Goal: Information Seeking & Learning: Learn about a topic

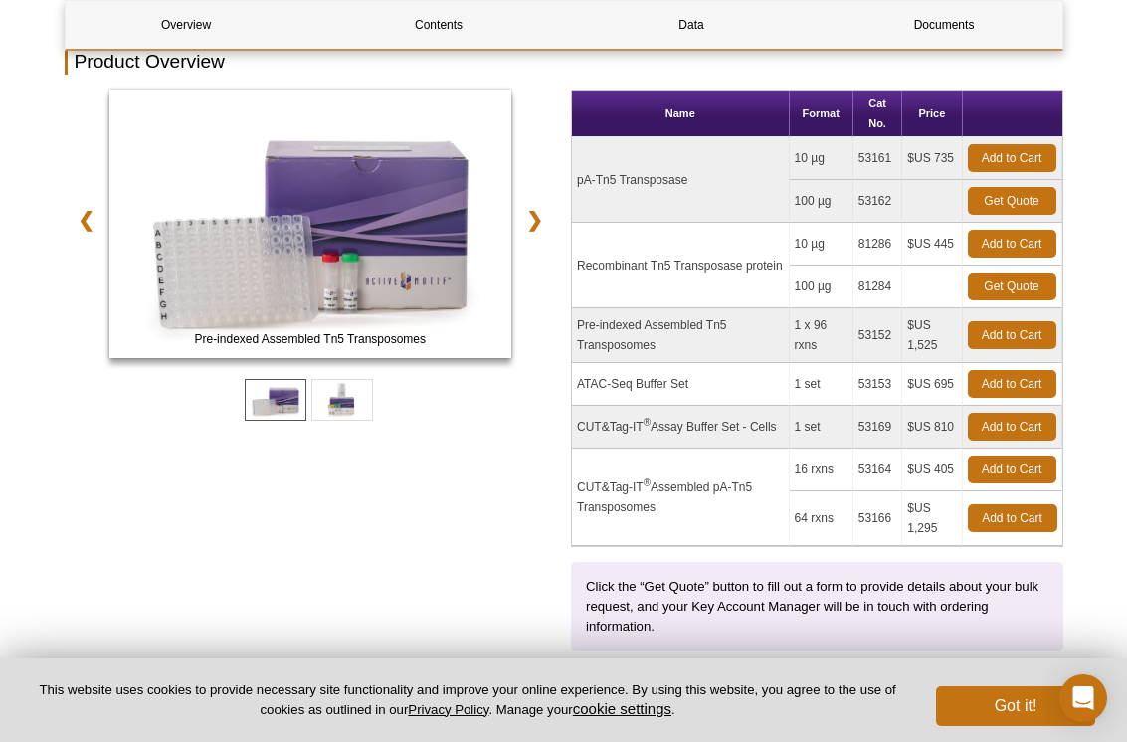
scroll to position [286, 0]
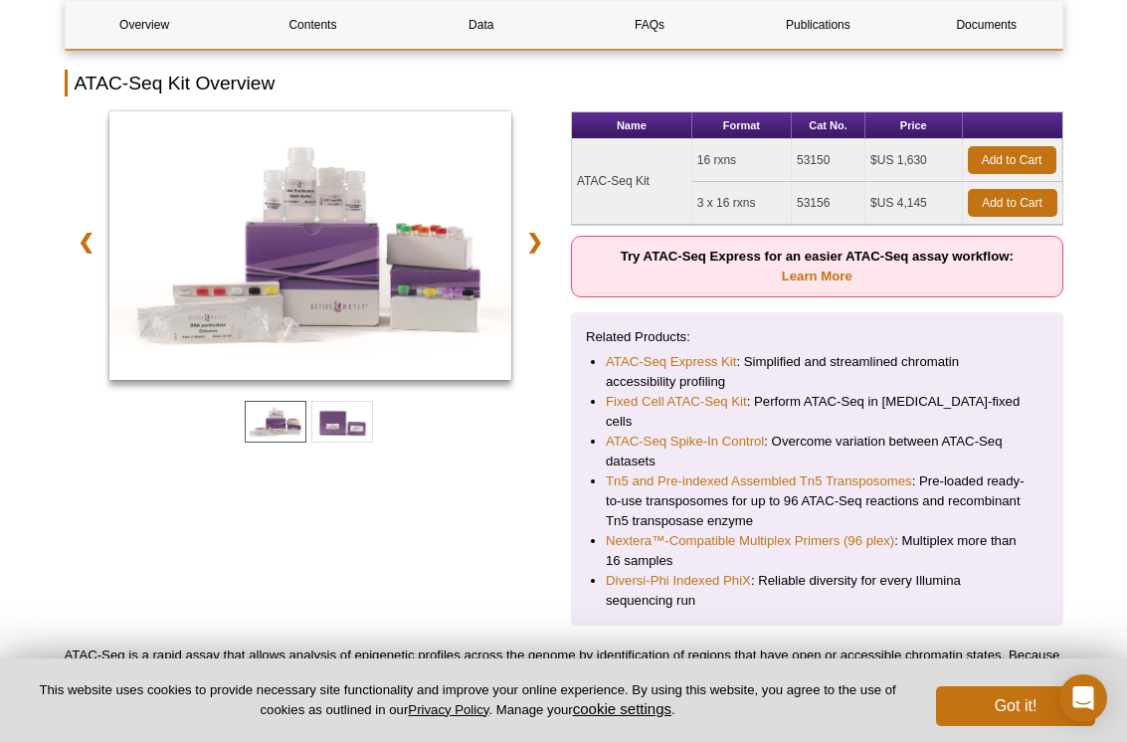
scroll to position [278, 0]
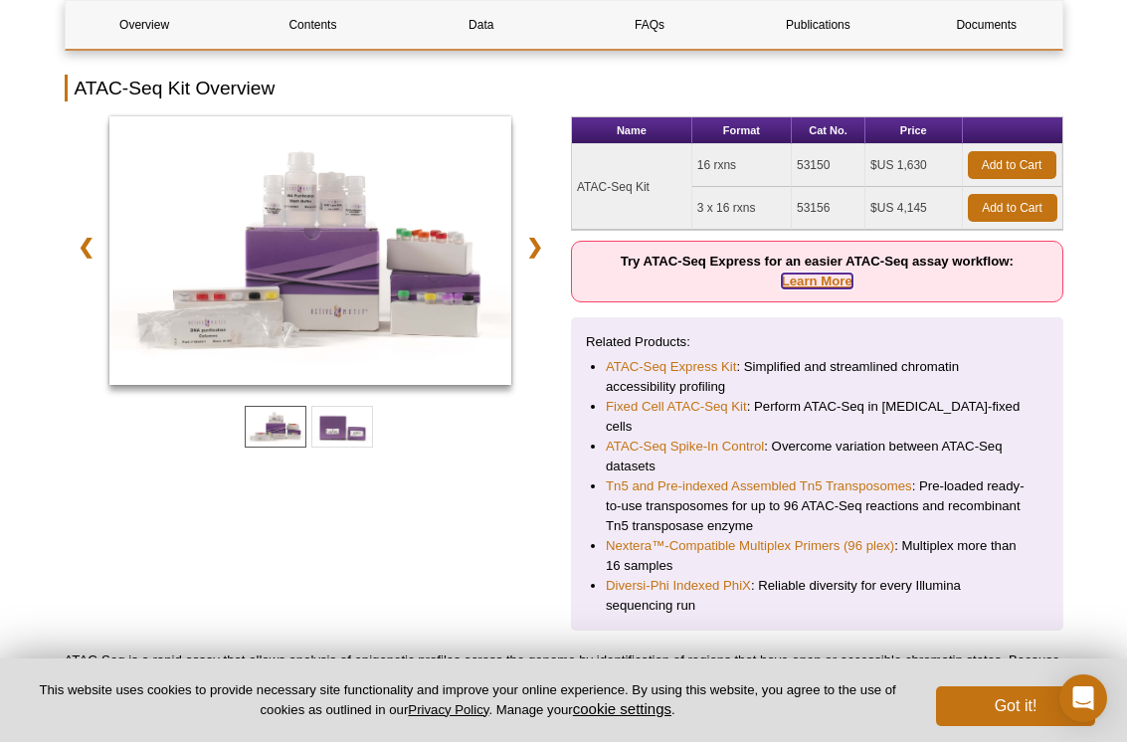
click at [822, 283] on link "Learn More" at bounding box center [817, 280] width 71 height 15
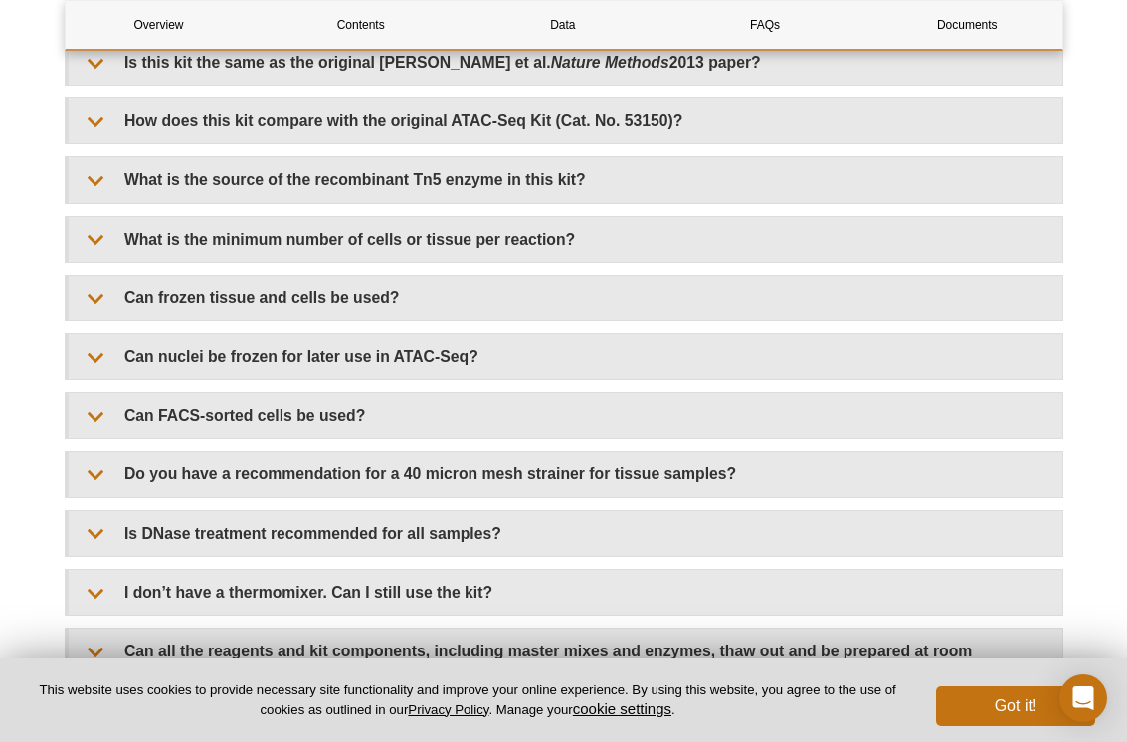
scroll to position [4165, 0]
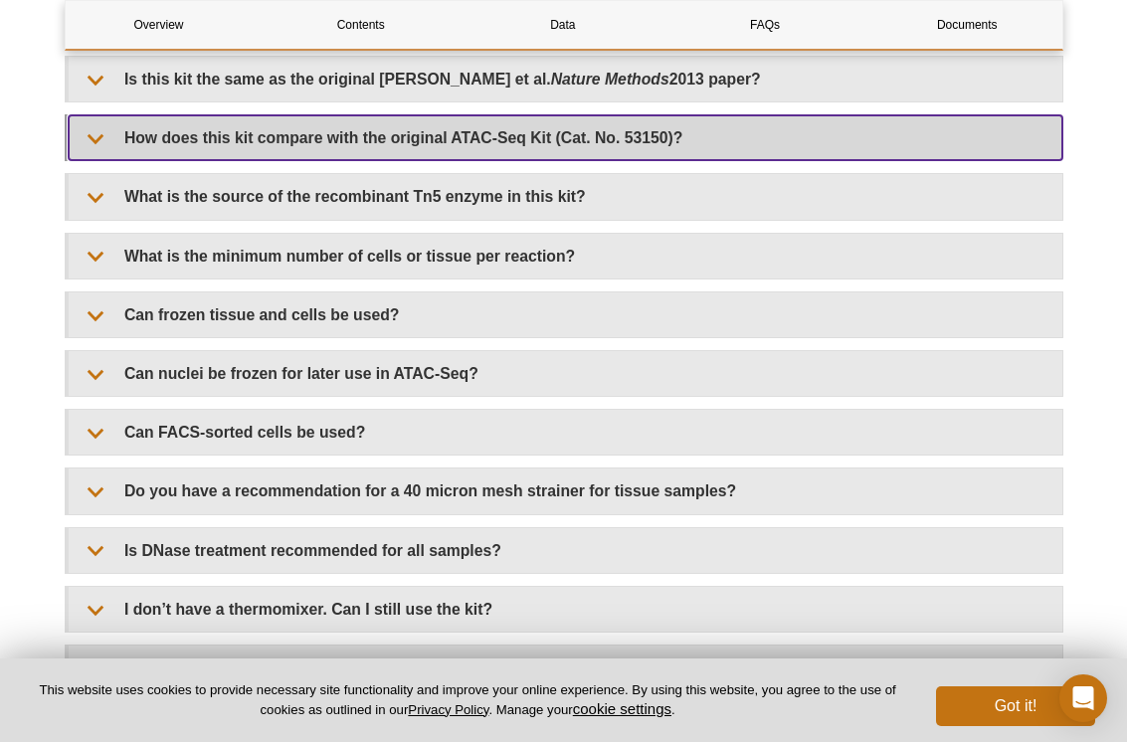
click at [72, 156] on summary "How does this kit compare with the original ATAC-Seq Kit (Cat. No. 53150)?" at bounding box center [565, 137] width 993 height 45
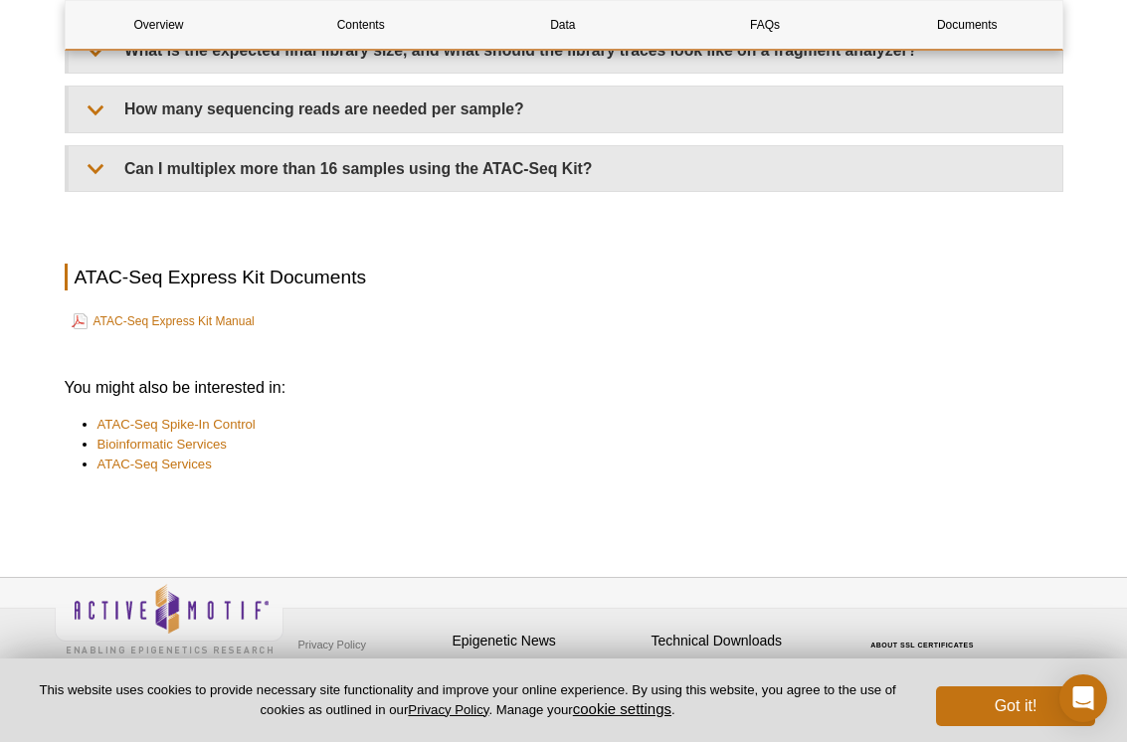
scroll to position [4976, 0]
click at [206, 312] on link "ATAC-Seq Express Kit Manual" at bounding box center [163, 320] width 183 height 24
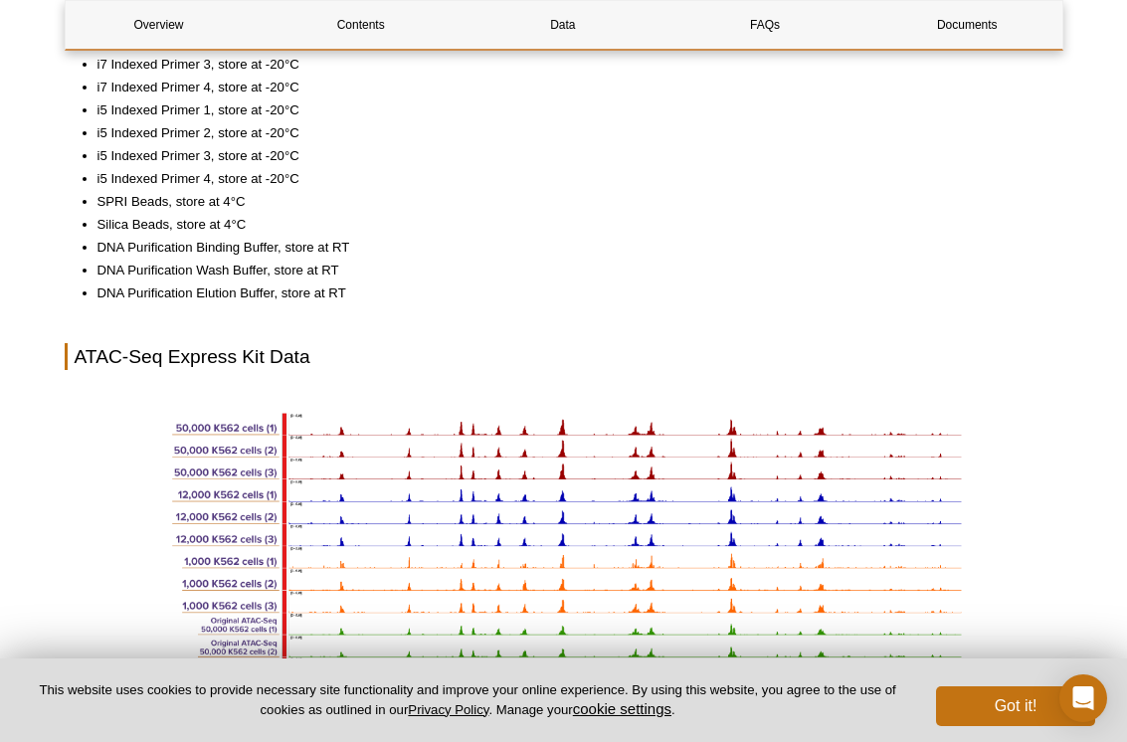
scroll to position [2127, 0]
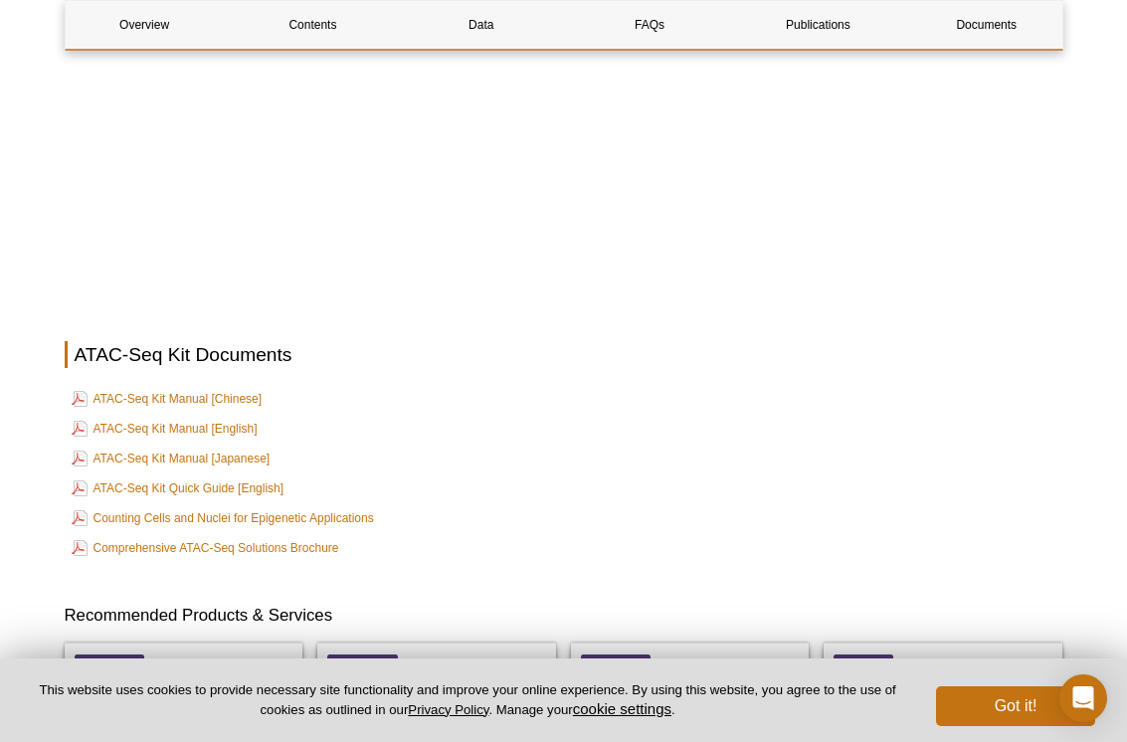
scroll to position [5196, 0]
click at [182, 416] on link "ATAC-Seq Kit Manual [English]" at bounding box center [165, 428] width 186 height 24
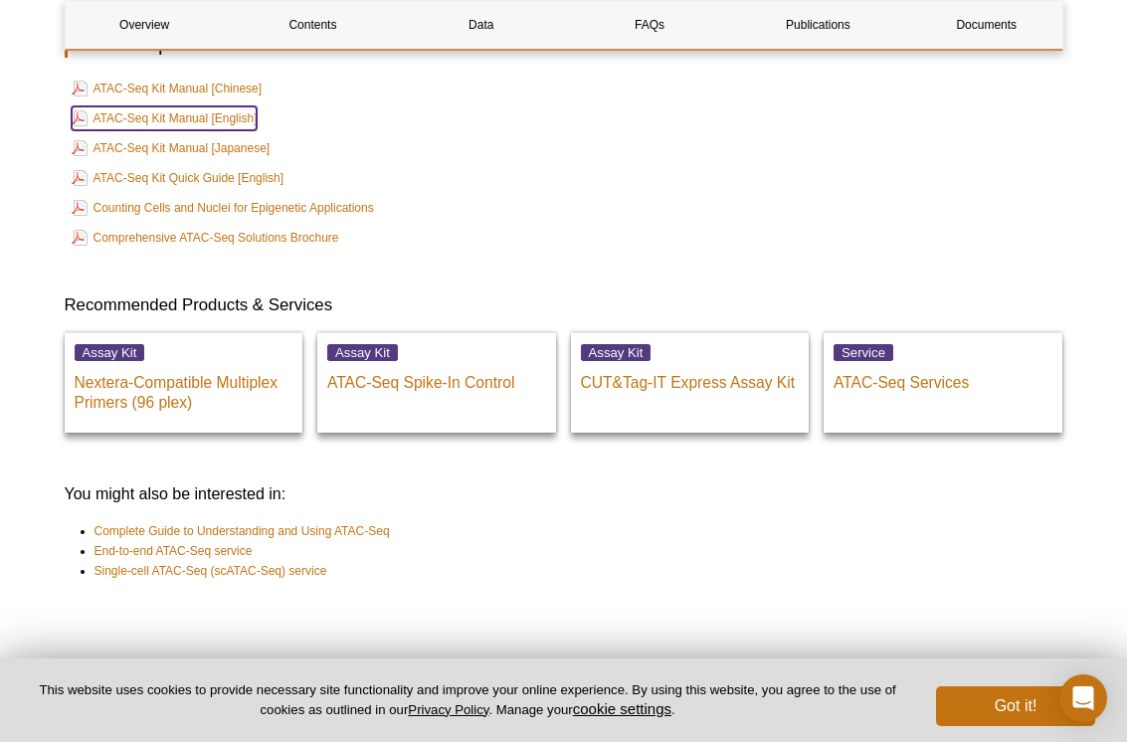
scroll to position [5514, 0]
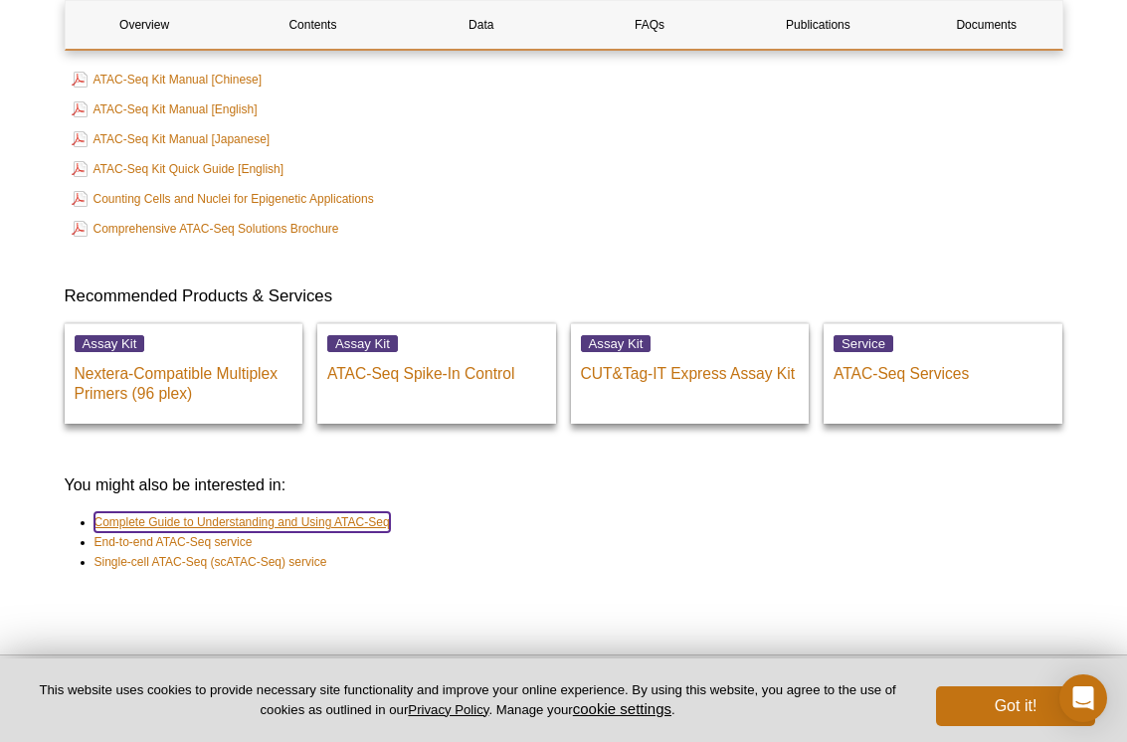
click at [235, 512] on link "Complete Guide to Understanding and Using ATAC-Seq" at bounding box center [241, 522] width 295 height 20
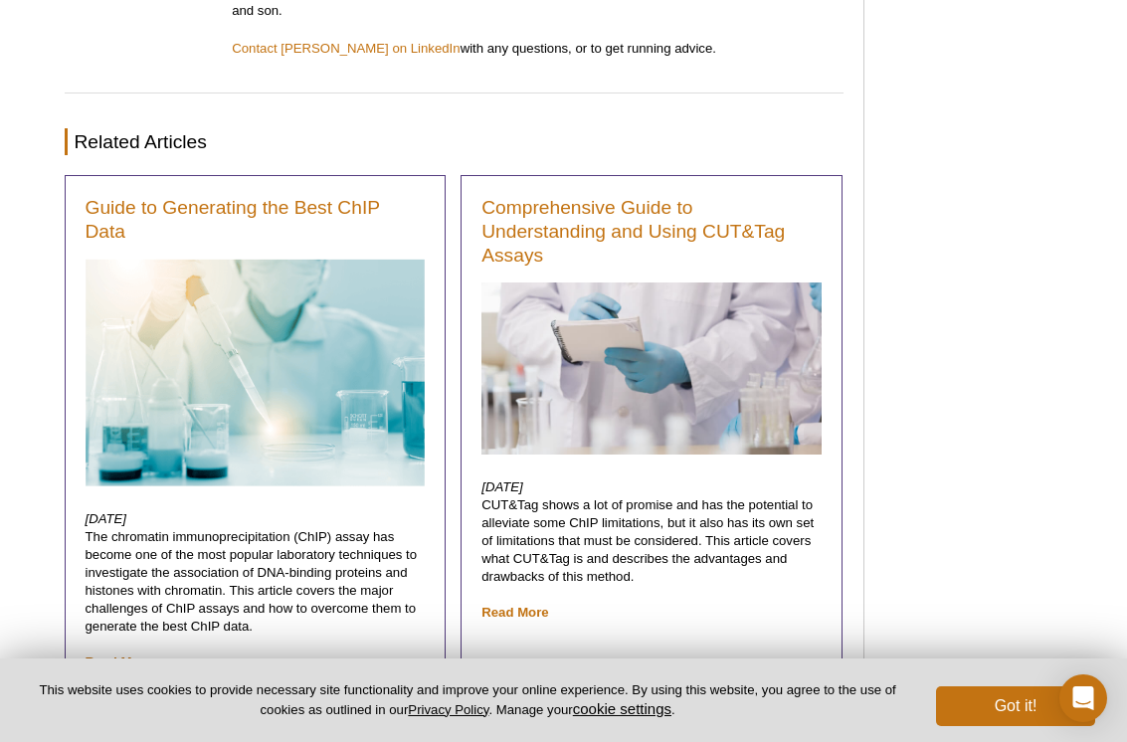
scroll to position [6974, 0]
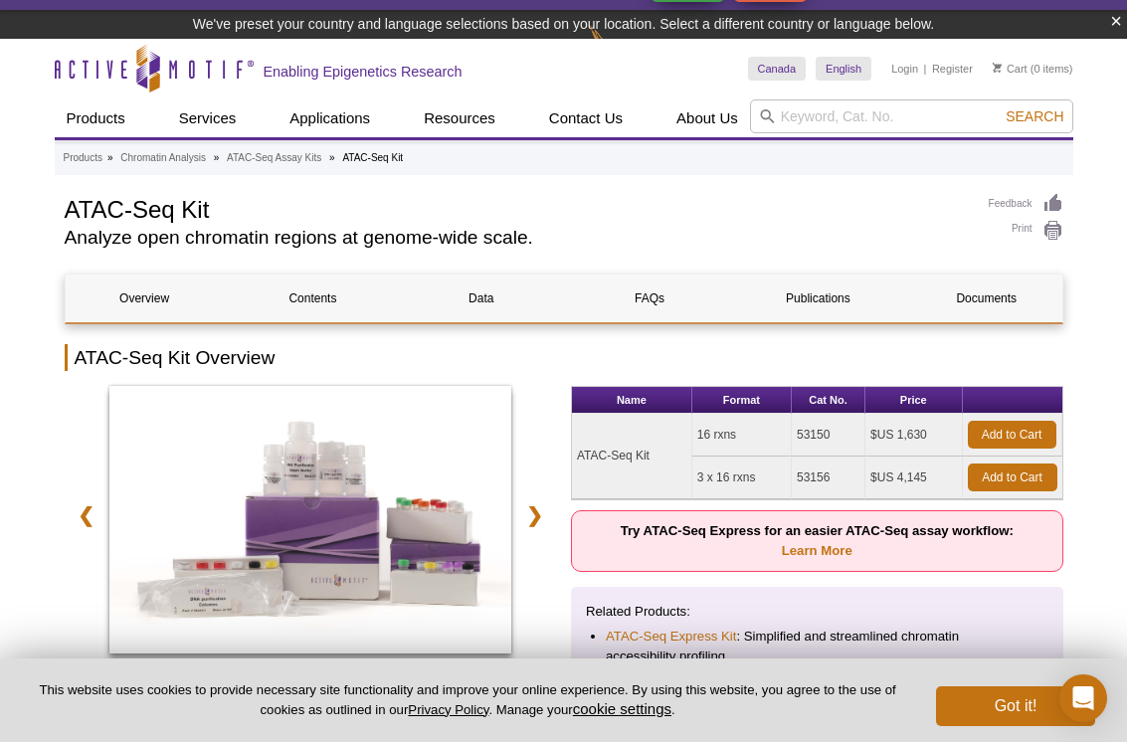
scroll to position [44, 0]
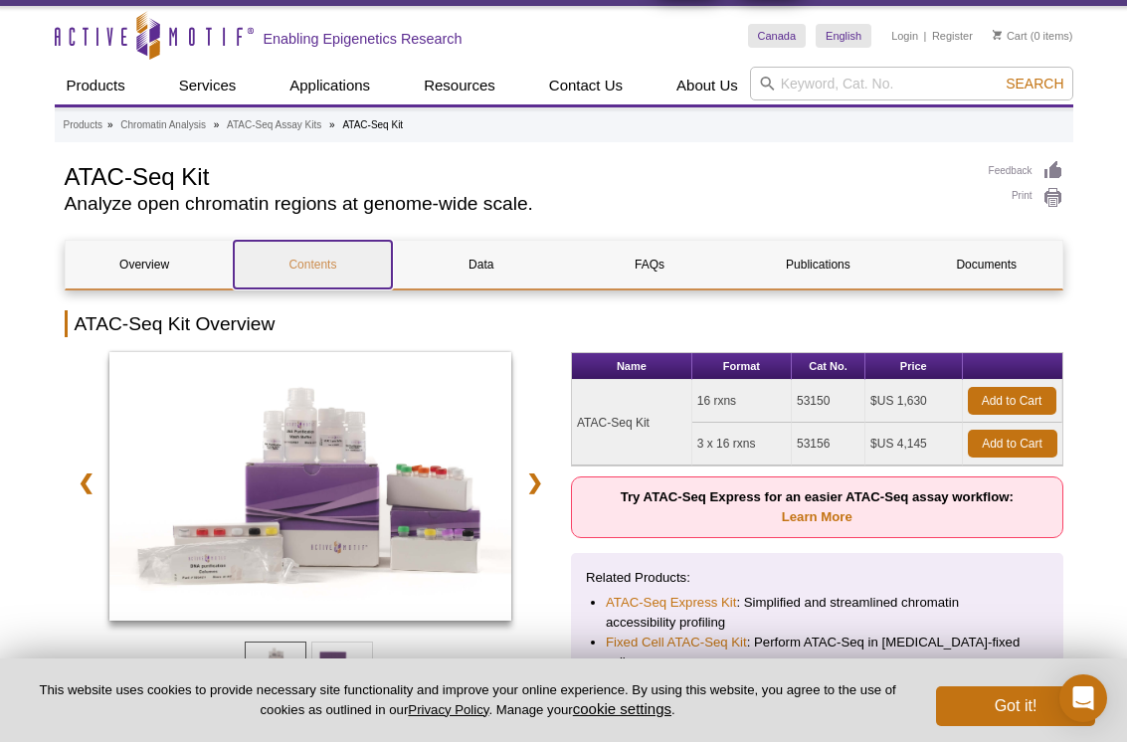
click at [322, 250] on link "Contents" at bounding box center [313, 265] width 158 height 48
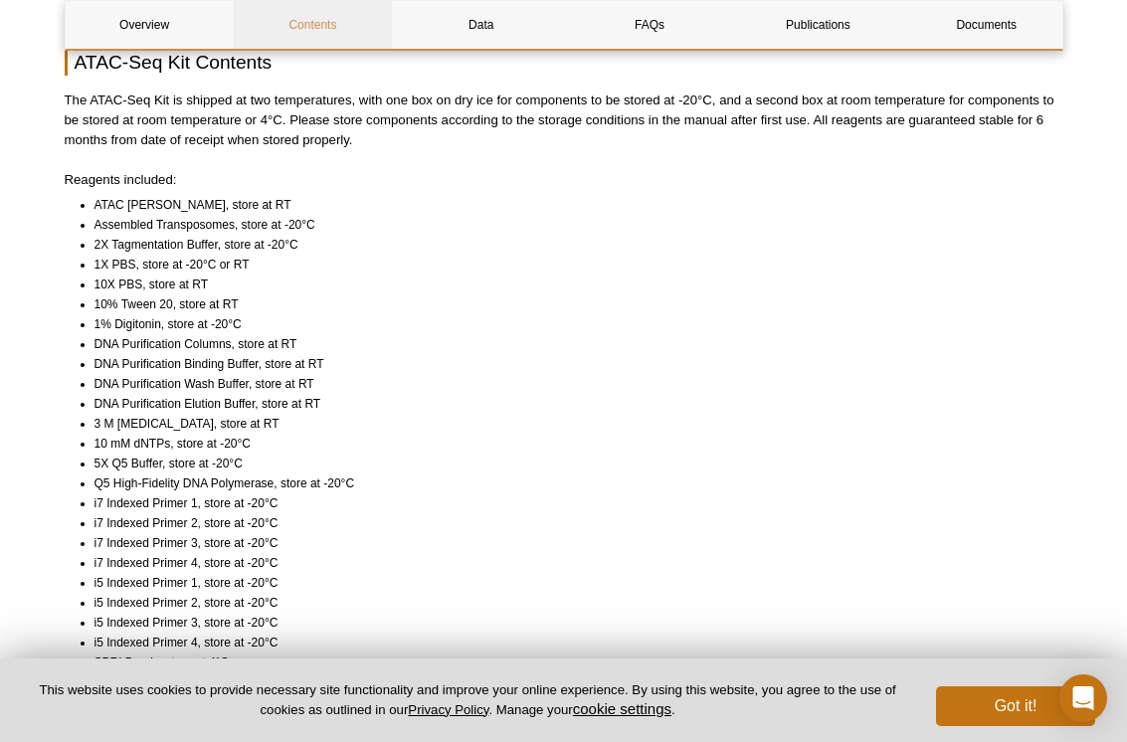
scroll to position [1423, 0]
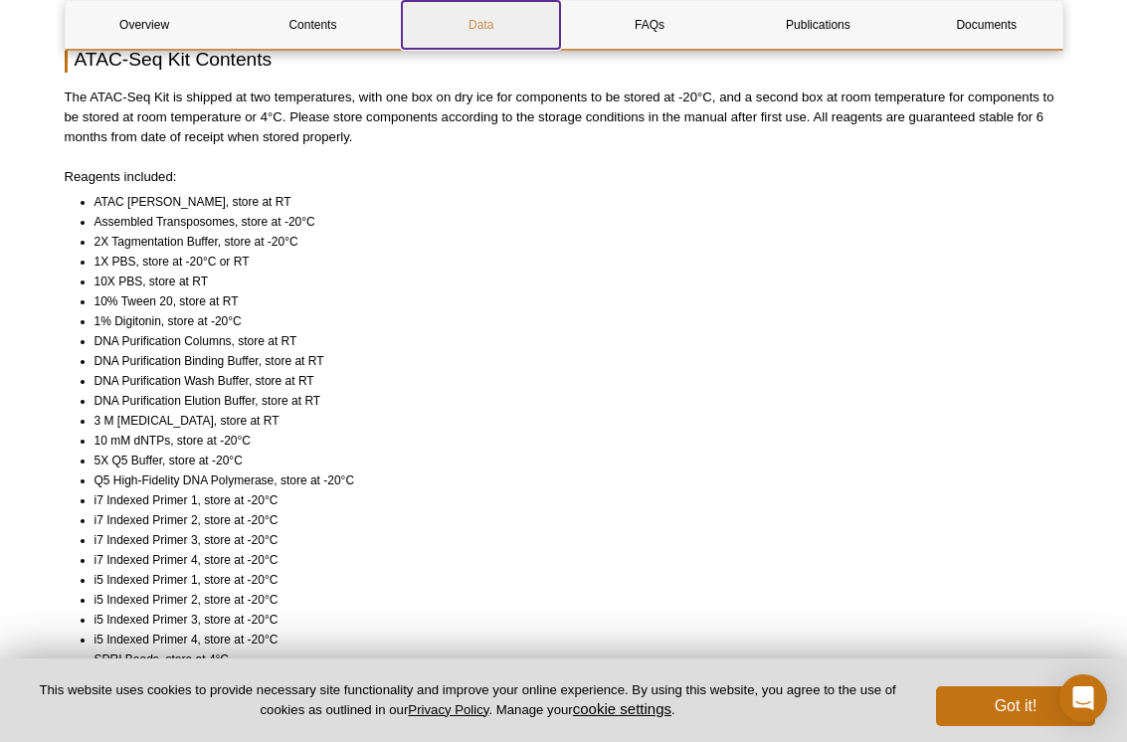
click at [465, 36] on link "Data" at bounding box center [481, 25] width 158 height 48
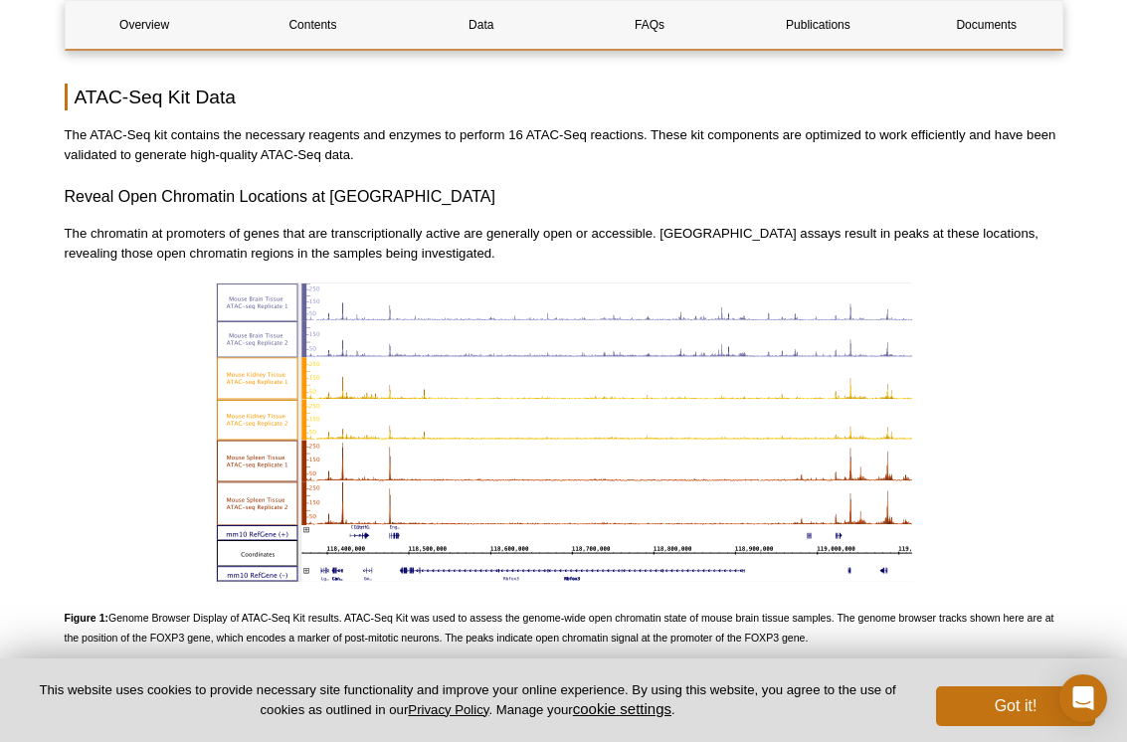
scroll to position [2046, 0]
click at [780, 37] on link "Publications" at bounding box center [818, 25] width 158 height 48
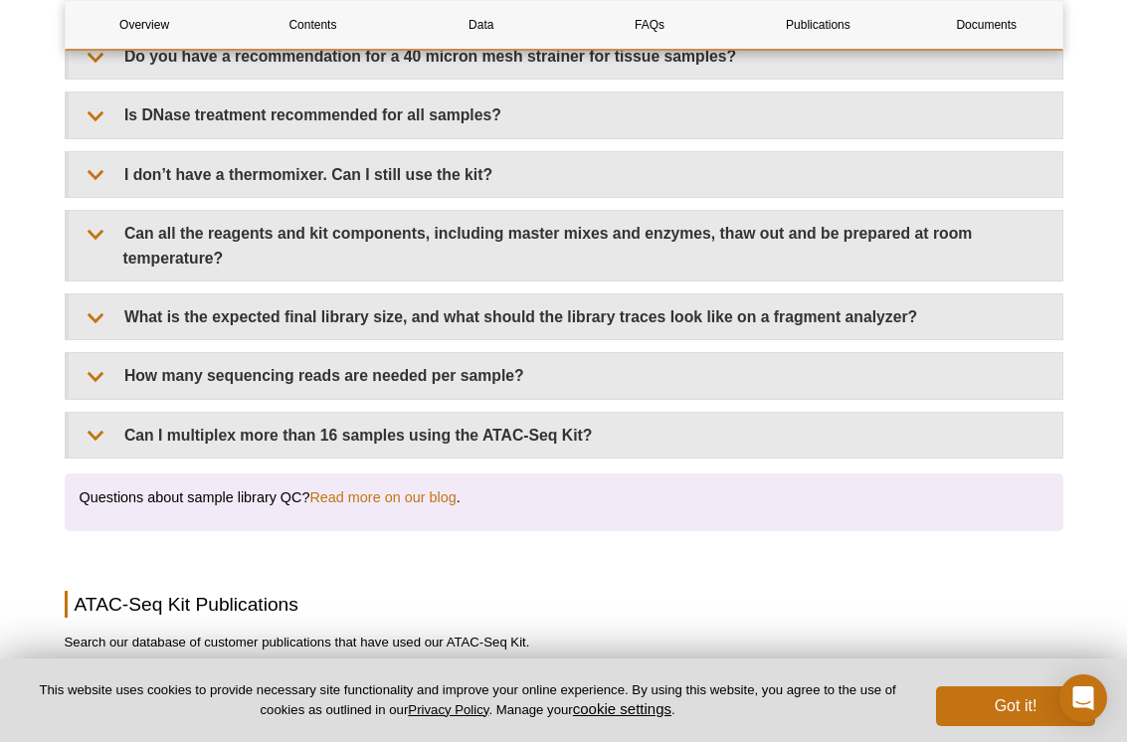
scroll to position [4001, 0]
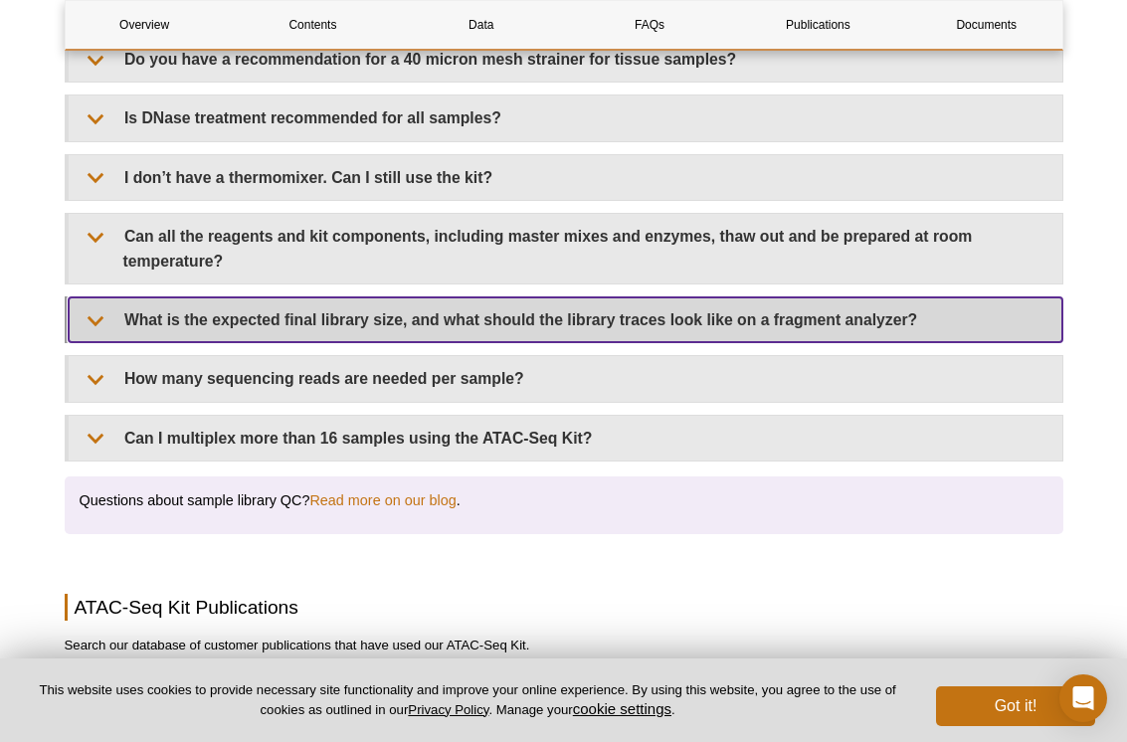
click at [91, 297] on summary "What is the expected final library size, and what should the library traces loo…" at bounding box center [565, 319] width 993 height 45
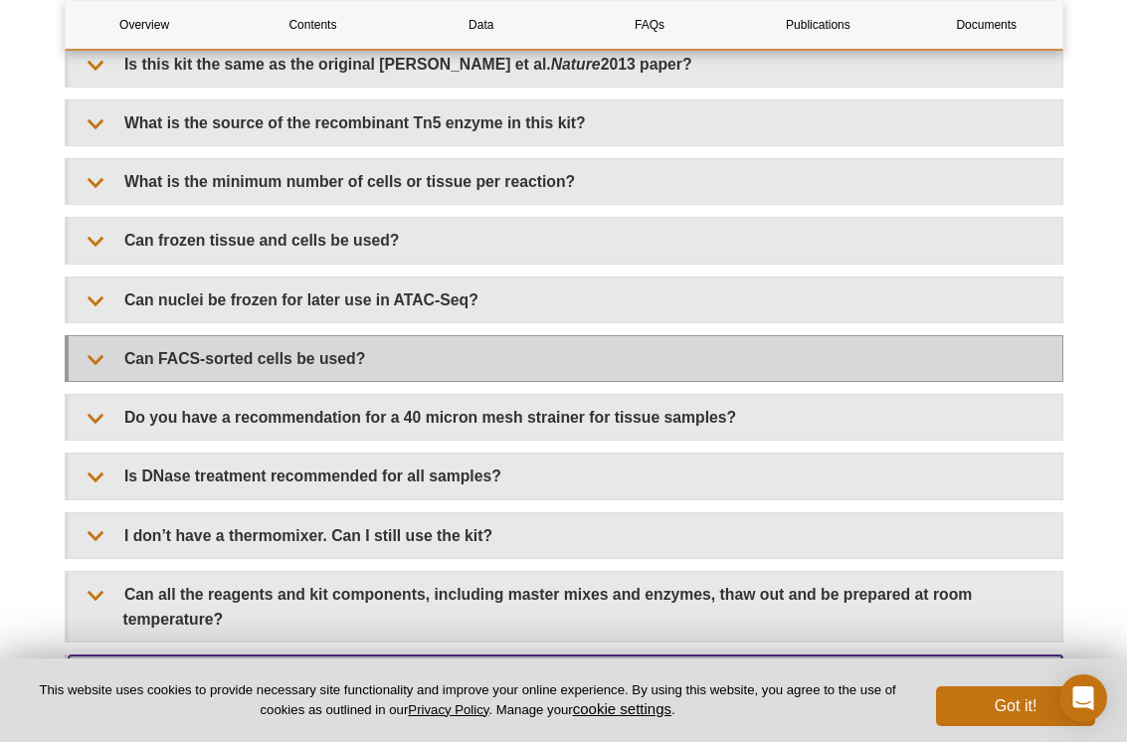
scroll to position [3645, 0]
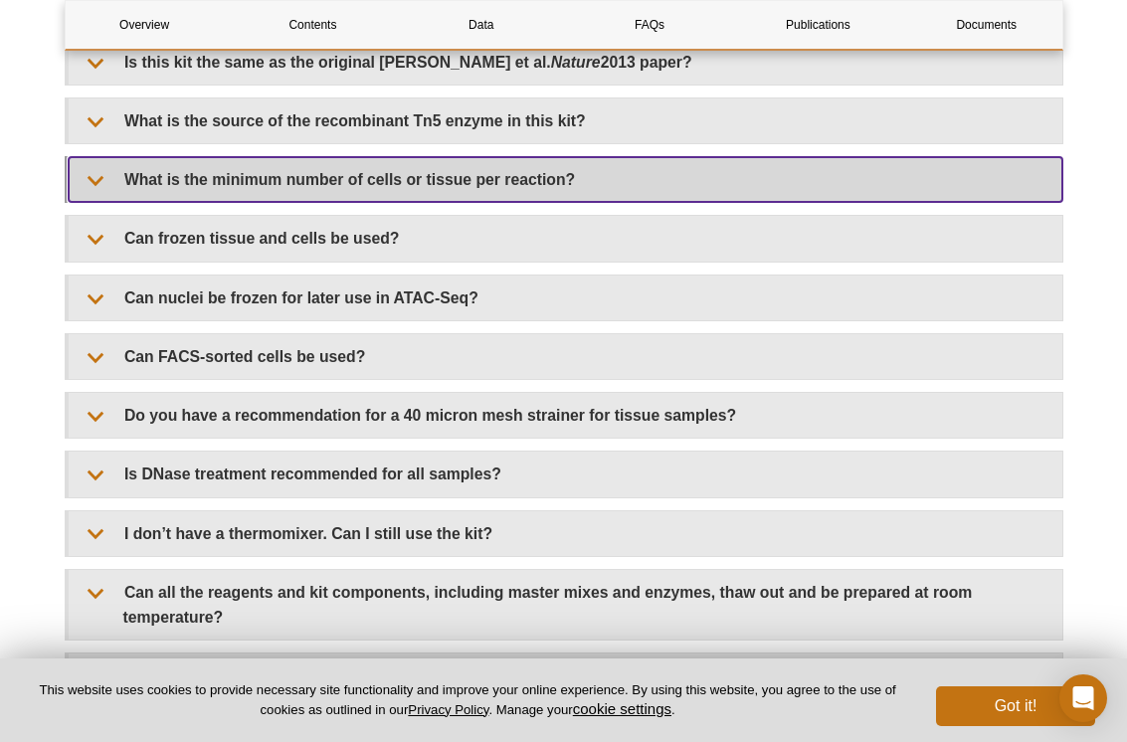
click at [559, 157] on summary "What is the minimum number of cells or tissue per reaction?" at bounding box center [565, 179] width 993 height 45
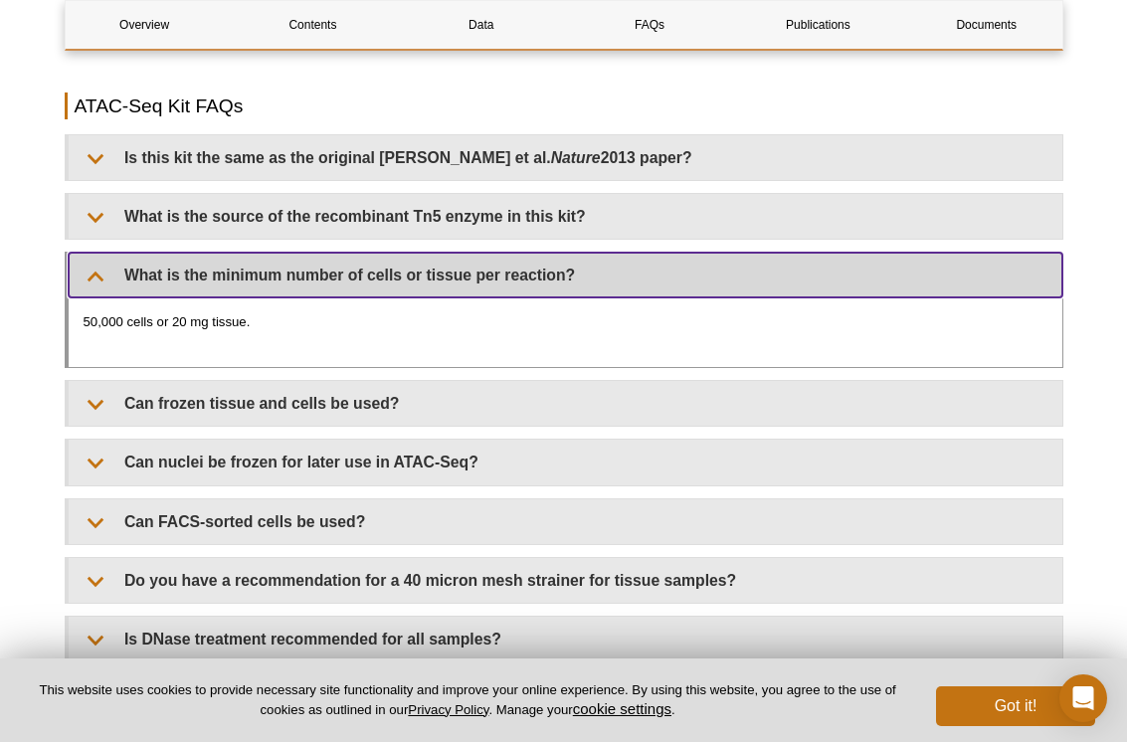
scroll to position [3548, 0]
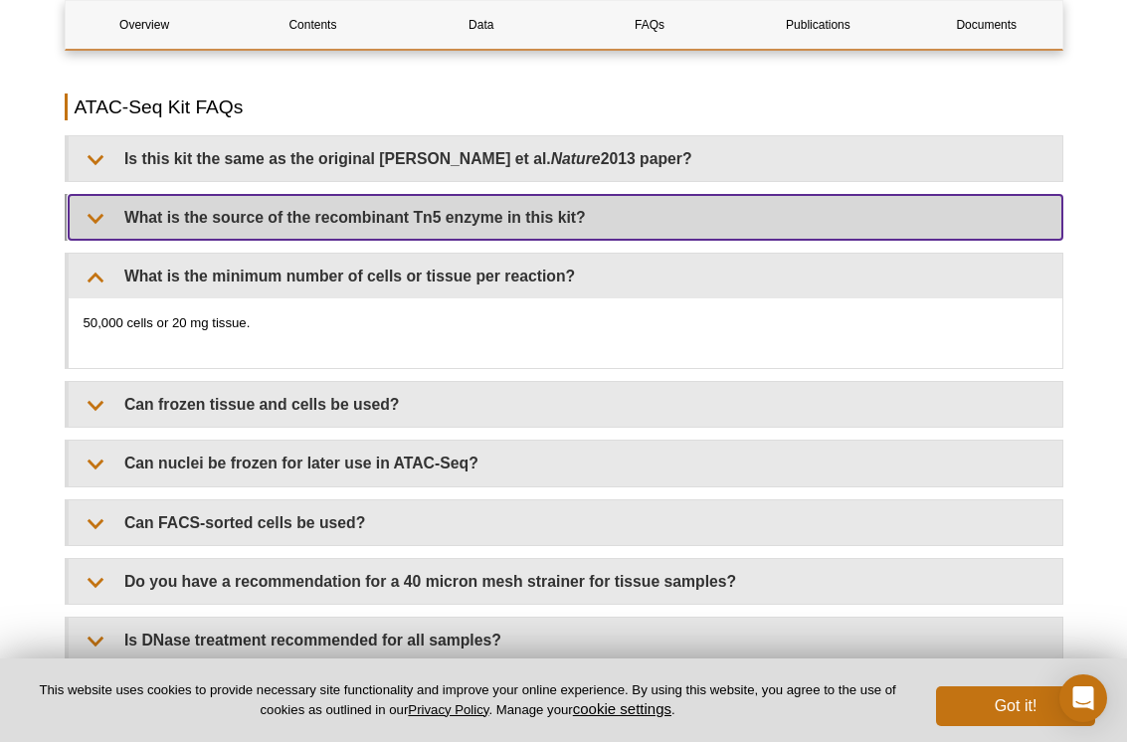
click at [468, 206] on summary "What is the source of the recombinant Tn5 enzyme in this kit?" at bounding box center [565, 217] width 993 height 45
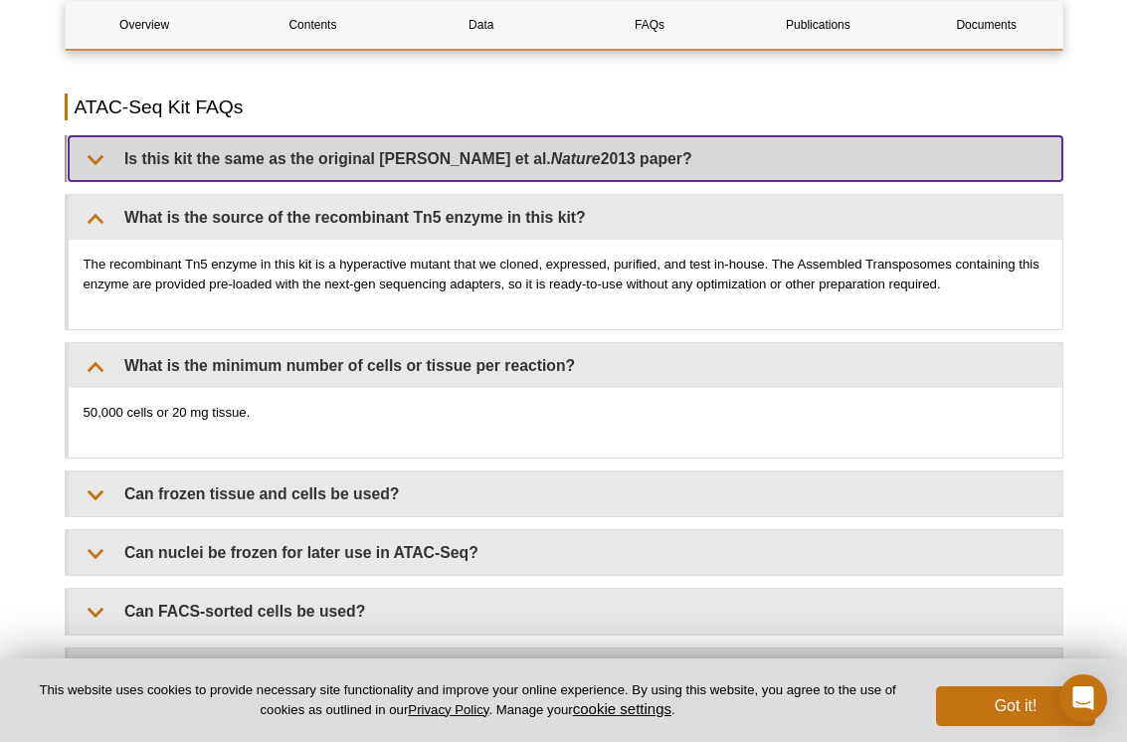
click at [375, 136] on summary "Is this kit the same as the original [PERSON_NAME] et al. Nature 2013 paper?" at bounding box center [565, 158] width 993 height 45
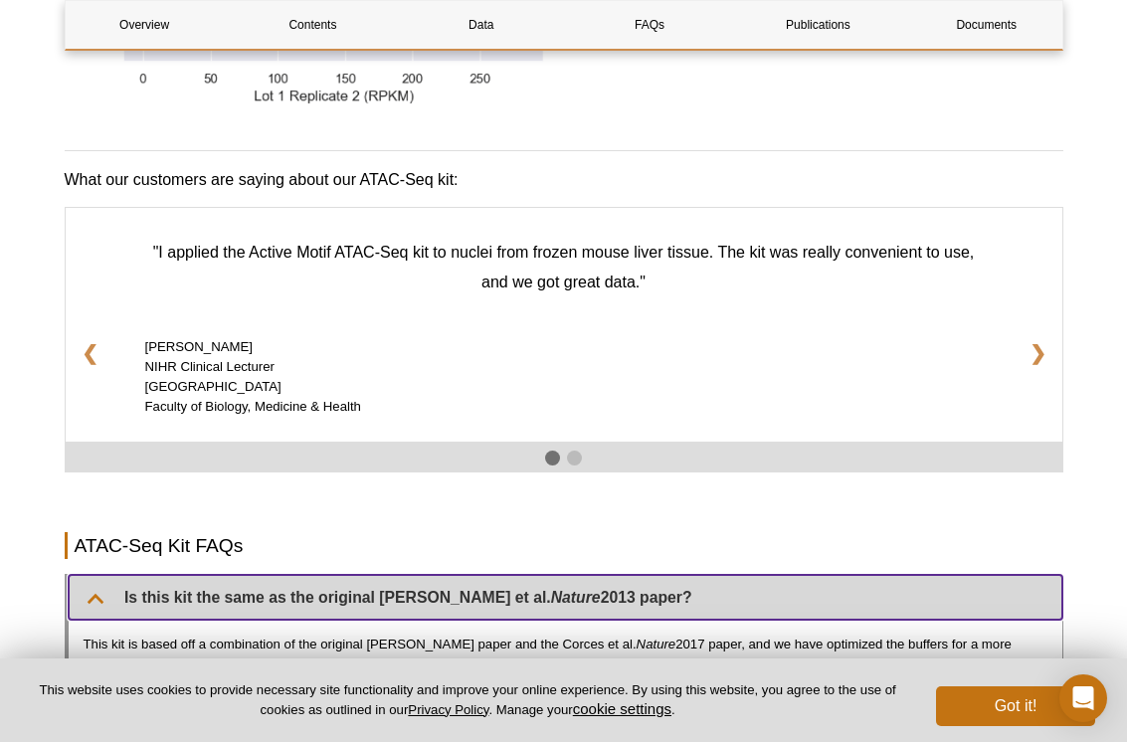
scroll to position [3108, 0]
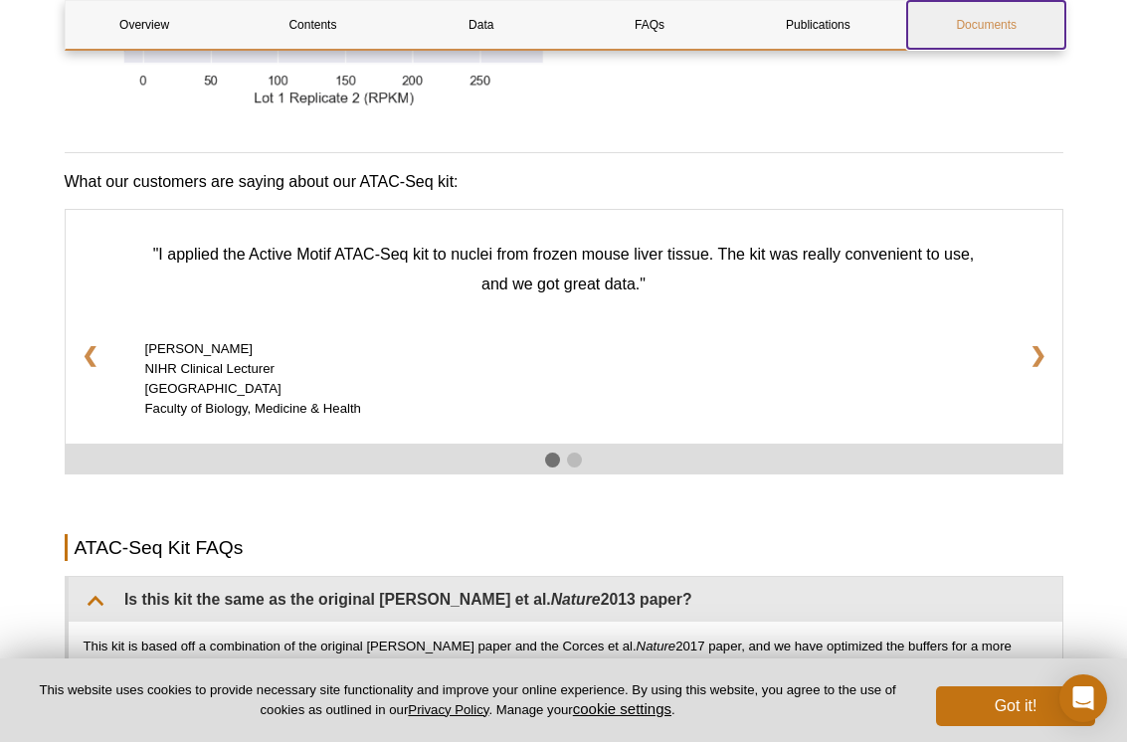
click at [1017, 19] on link "Documents" at bounding box center [986, 25] width 158 height 48
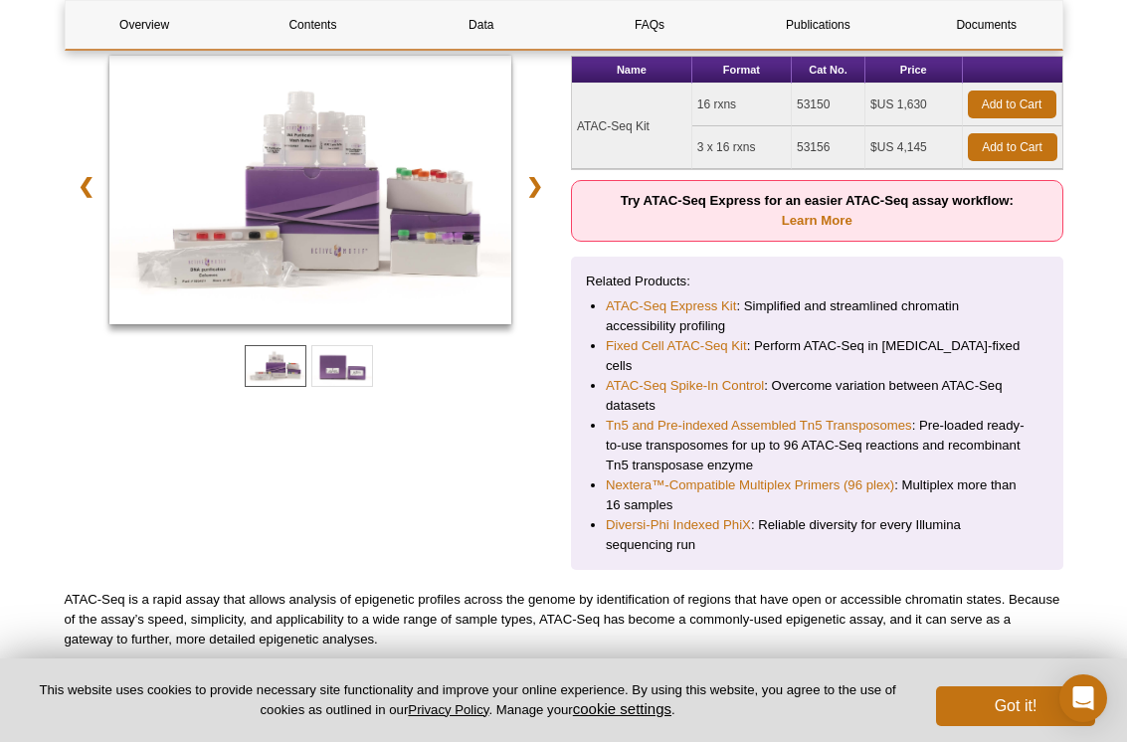
scroll to position [340, 0]
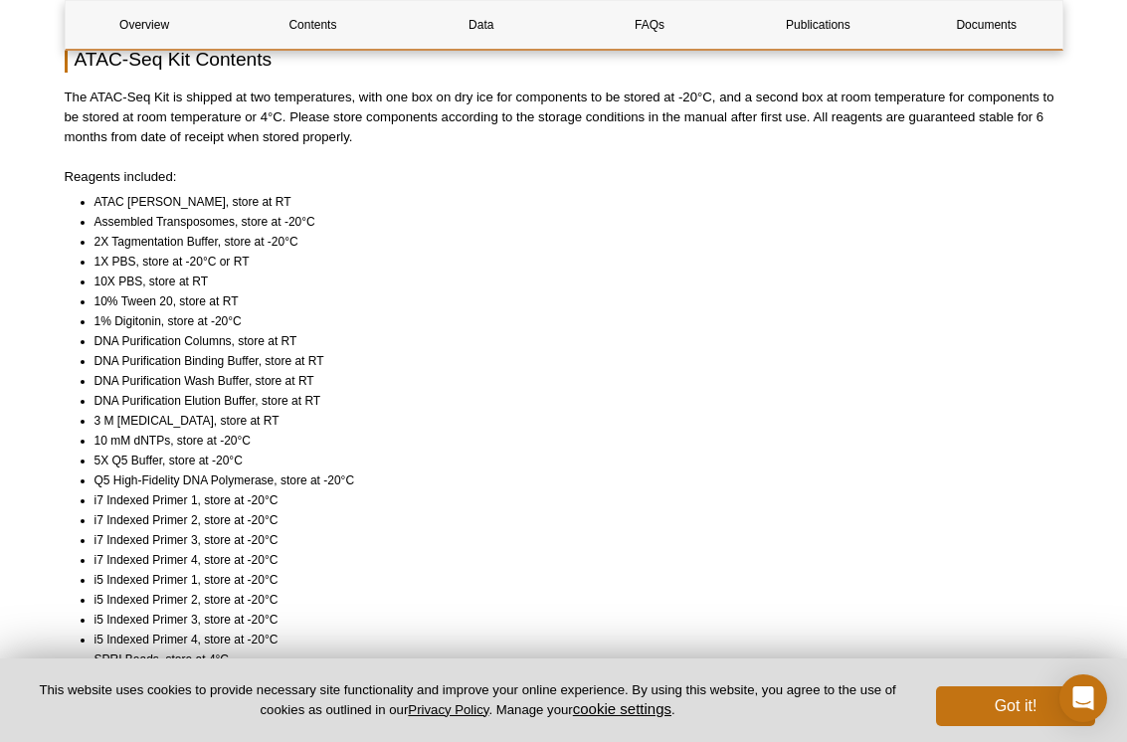
scroll to position [44, 0]
